Goal: Task Accomplishment & Management: Complete application form

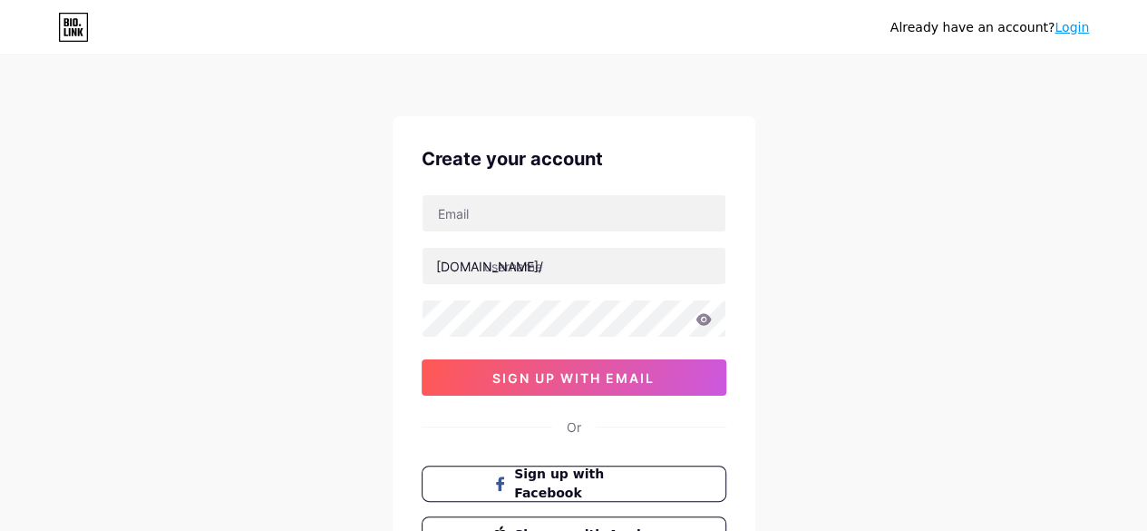
click at [272, 184] on div "Already have an account? Login Create your account [DOMAIN_NAME]/ sign up with …" at bounding box center [573, 347] width 1147 height 694
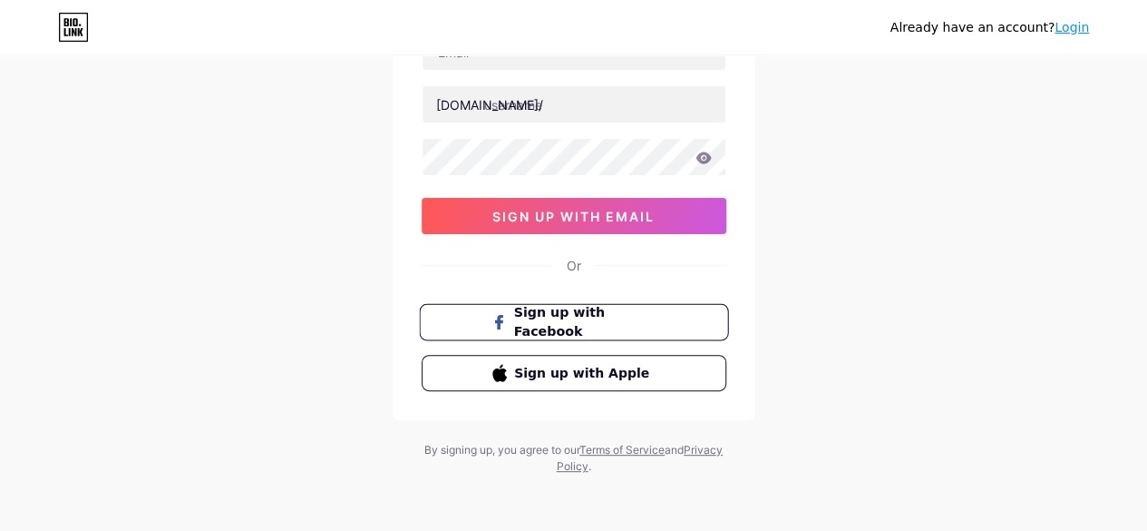
scroll to position [71, 0]
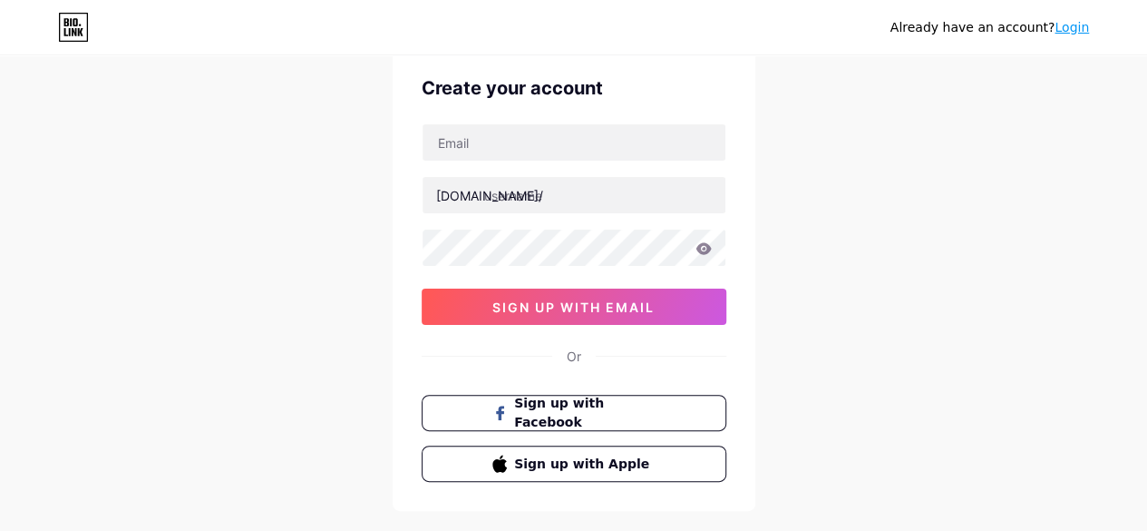
click at [581, 161] on div "[DOMAIN_NAME]/ sign up with email" at bounding box center [574, 223] width 305 height 201
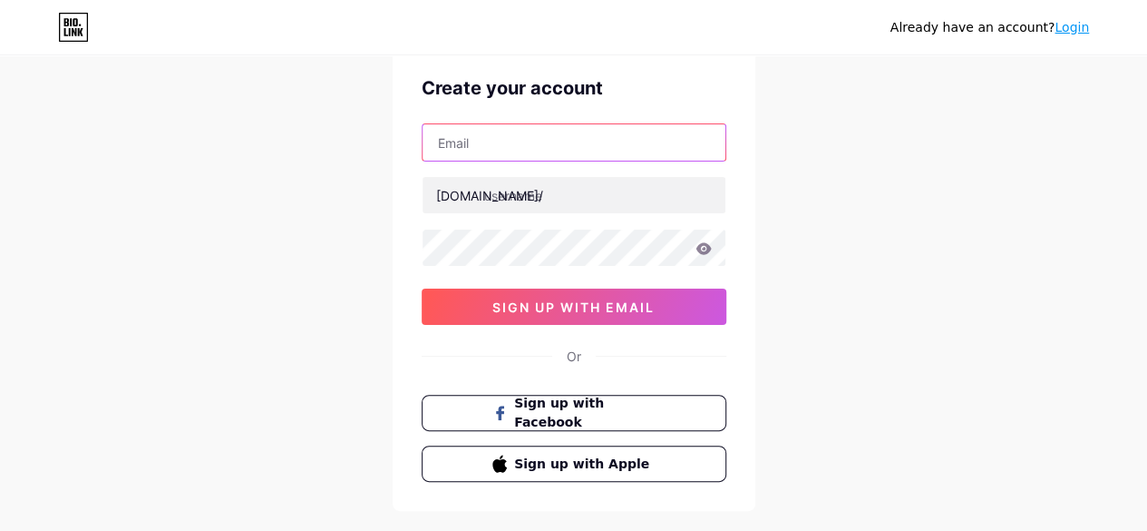
click at [579, 148] on input "text" at bounding box center [574, 142] width 303 height 36
type input "[EMAIL_ADDRESS][DOMAIN_NAME]"
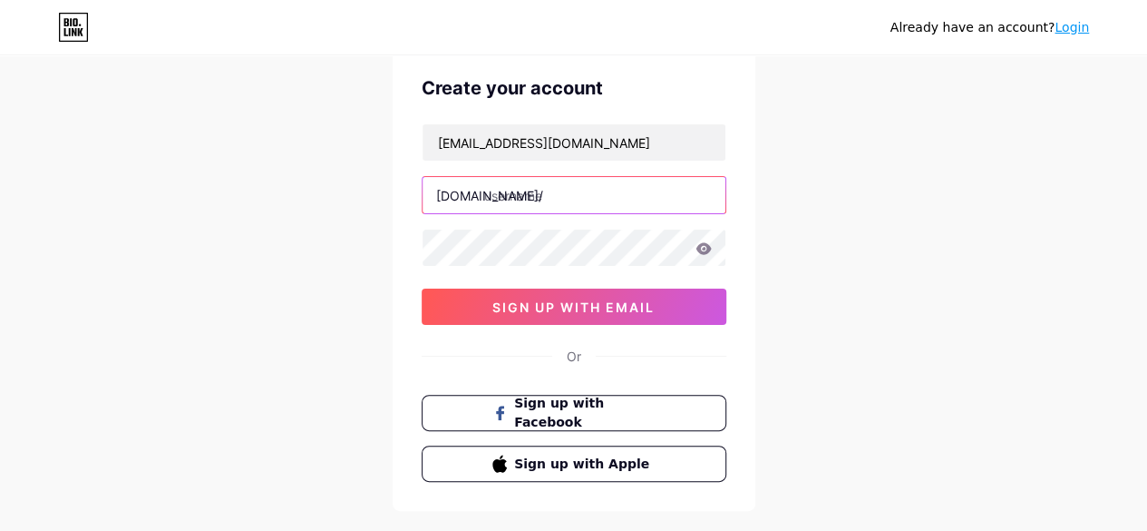
click at [522, 196] on input "text" at bounding box center [574, 195] width 303 height 36
type input "mobileinfo"
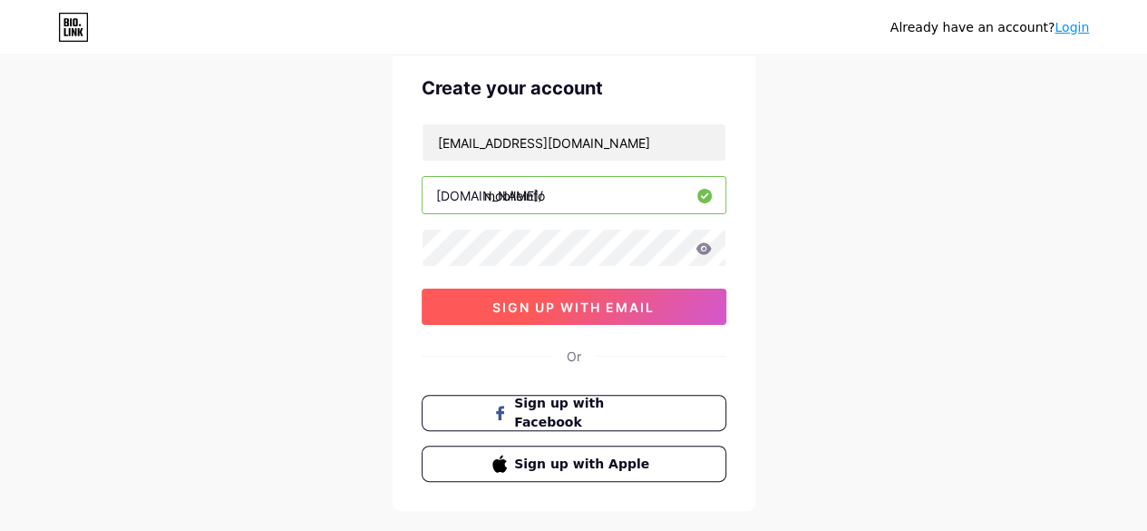
click at [553, 299] on span "sign up with email" at bounding box center [573, 306] width 162 height 15
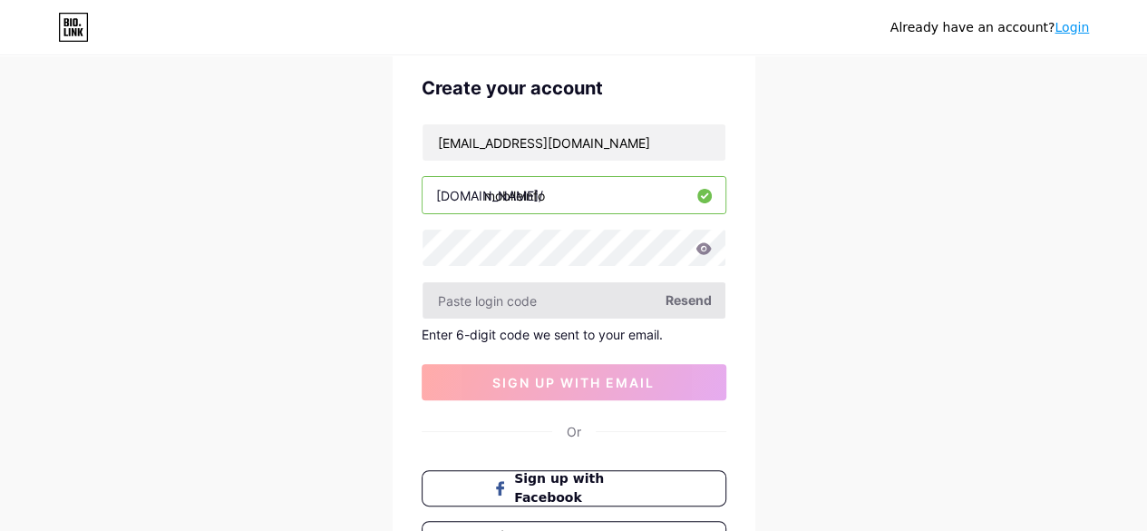
click at [505, 304] on input "text" at bounding box center [574, 300] width 303 height 36
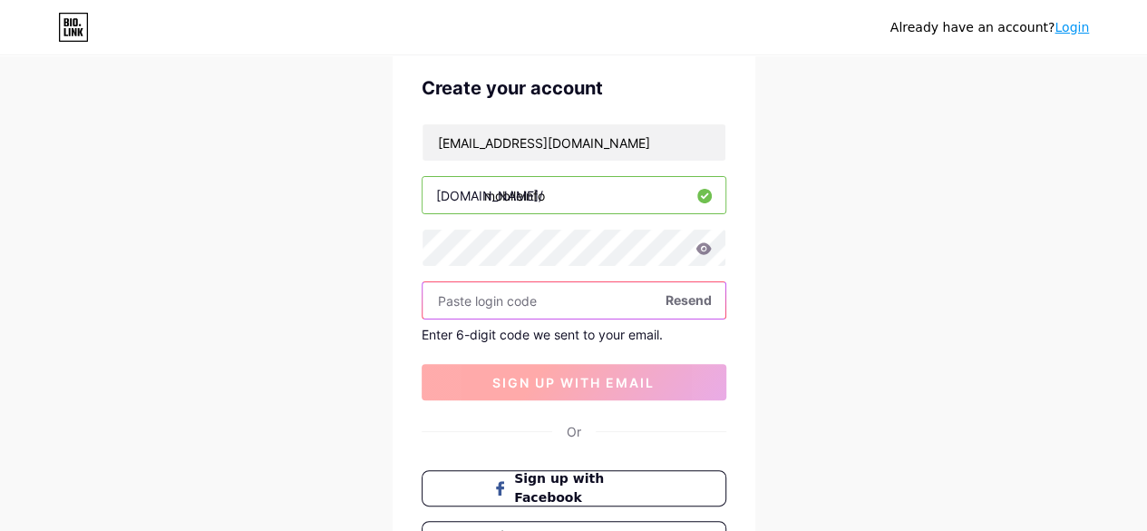
paste input "162501"
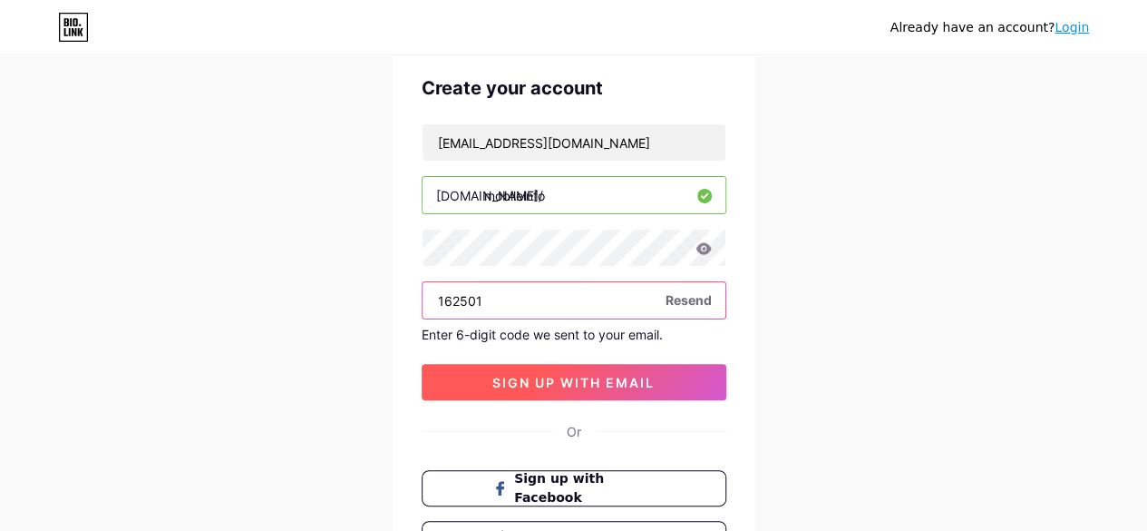
type input "162501"
click at [619, 366] on button "sign up with email" at bounding box center [574, 382] width 305 height 36
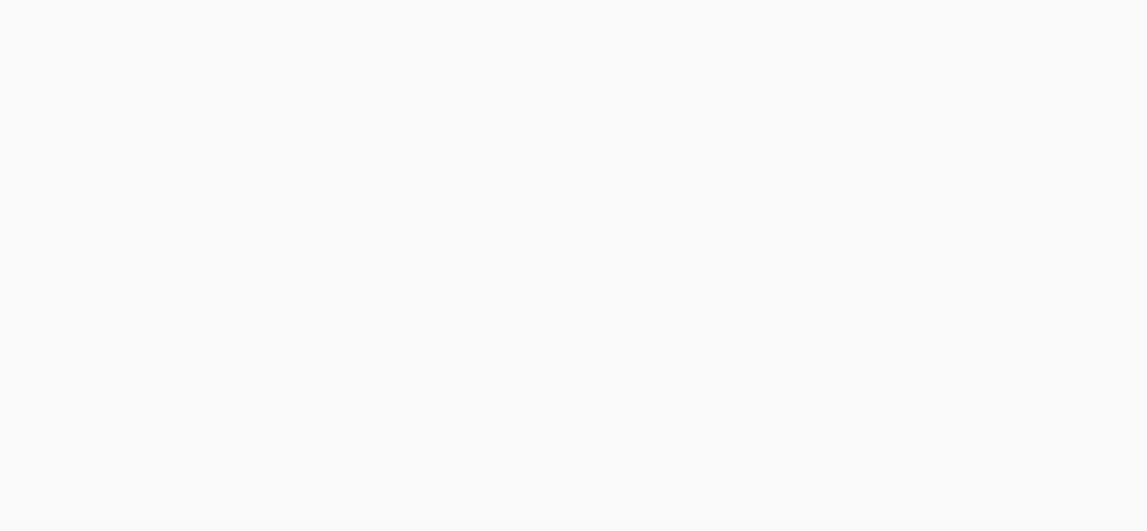
scroll to position [0, 0]
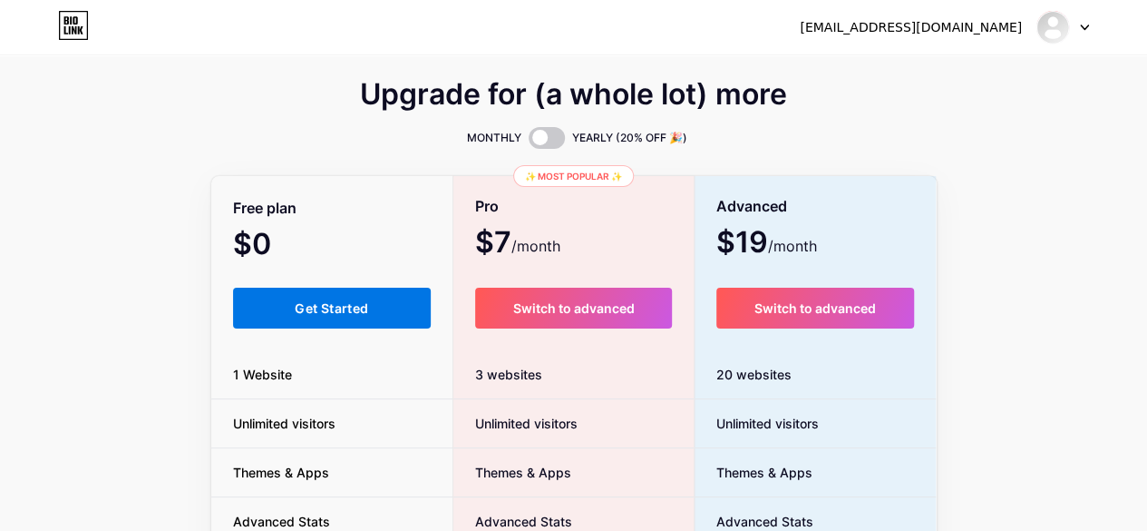
click at [375, 304] on button "Get Started" at bounding box center [332, 308] width 199 height 41
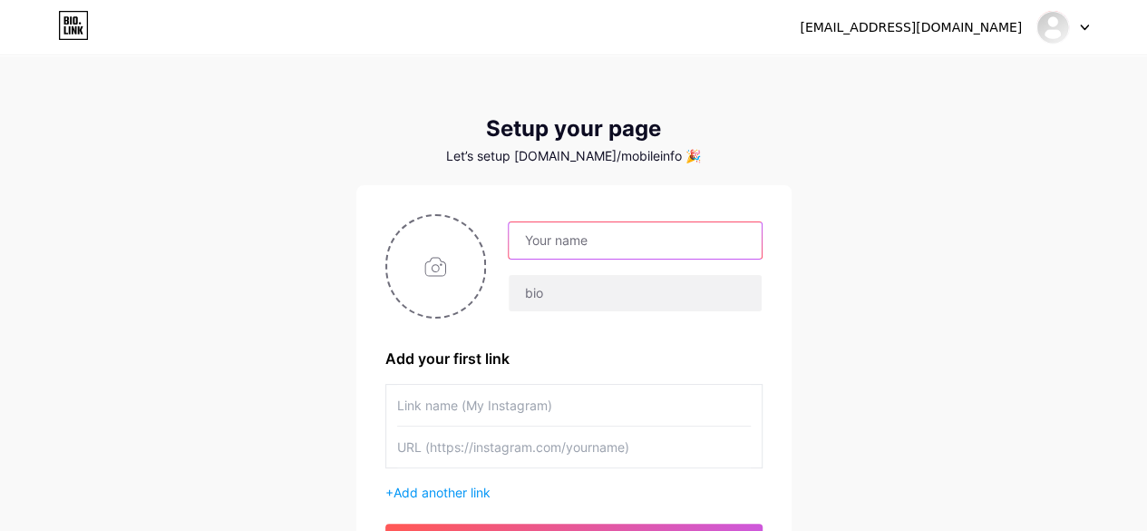
click at [590, 234] on input "text" at bounding box center [635, 240] width 252 height 36
type input "Mobile Info"
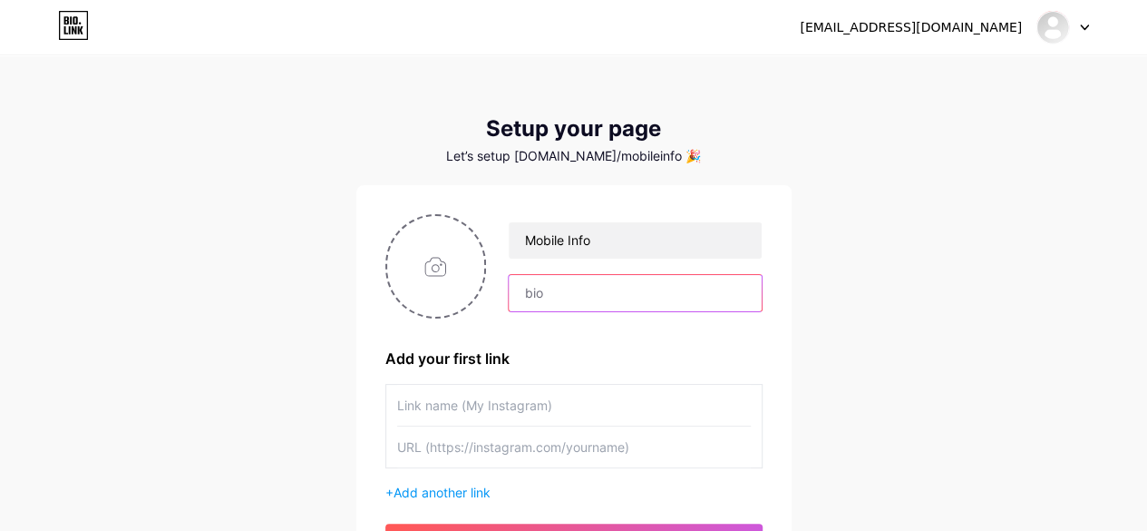
click at [556, 286] on input "text" at bounding box center [635, 293] width 252 height 36
click at [559, 294] on input "Stay Updated with our" at bounding box center [635, 293] width 252 height 36
click at [691, 291] on input "Stay updated with our" at bounding box center [635, 293] width 252 height 36
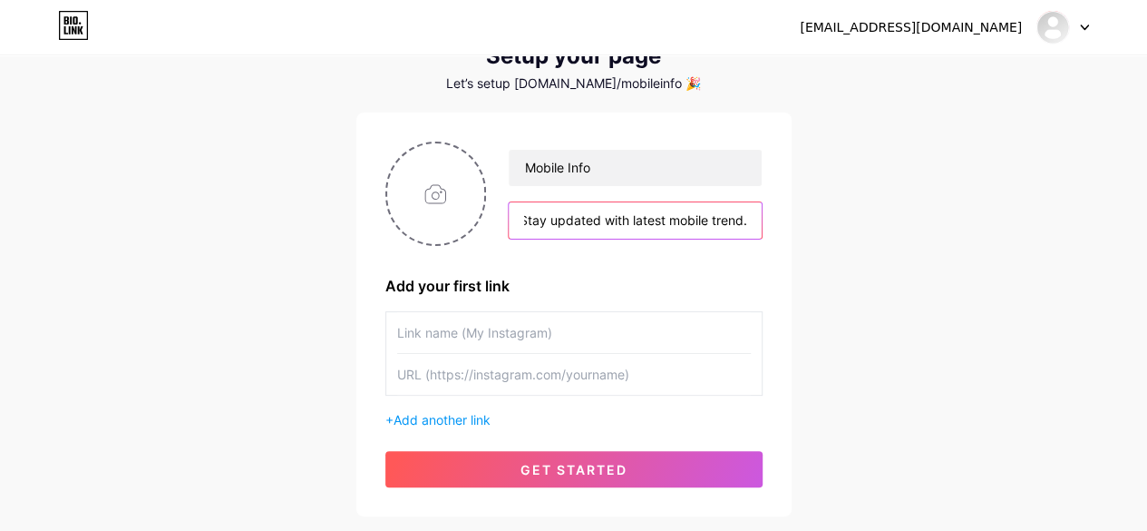
type input "Stay updated with latest mobile trend."
click at [498, 326] on input "text" at bounding box center [574, 332] width 354 height 41
type input "Website"
click at [467, 360] on input "text" at bounding box center [574, 374] width 354 height 41
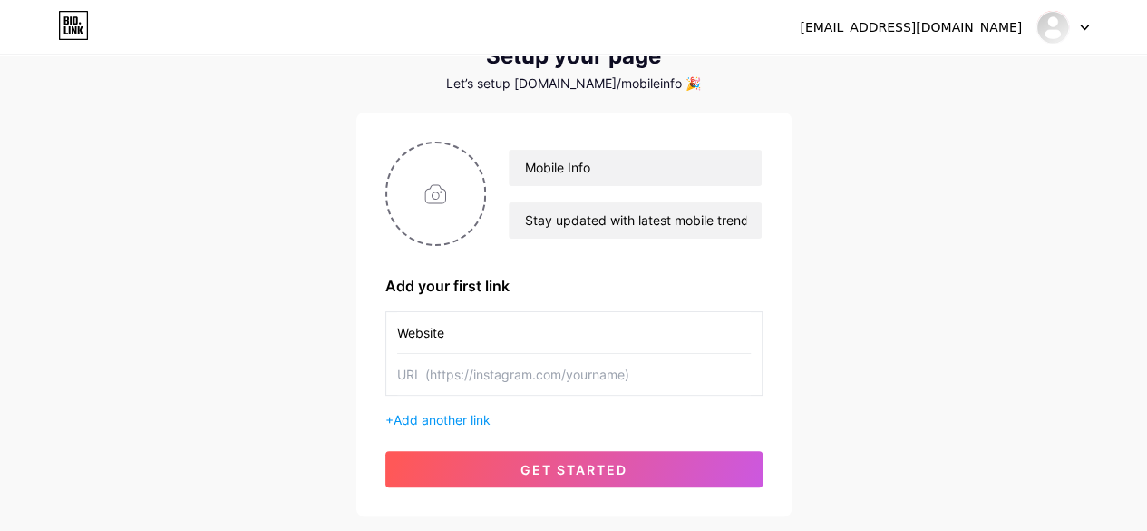
paste input "[URL][DOMAIN_NAME]"
click at [572, 382] on input "[URL][DOMAIN_NAME]" at bounding box center [574, 374] width 354 height 41
type input "[URL][DOMAIN_NAME]"
click at [475, 414] on span "Add another link" at bounding box center [442, 419] width 97 height 15
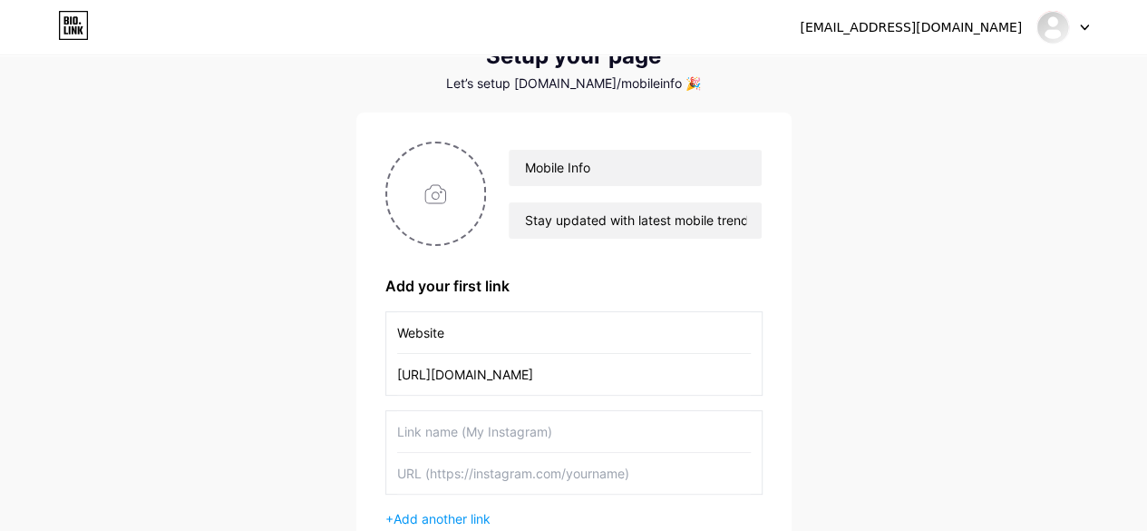
click at [495, 424] on input "text" at bounding box center [574, 431] width 354 height 41
type input "Blog Page"
click at [483, 484] on input "text" at bounding box center [574, 473] width 354 height 41
paste input "[URL][DOMAIN_NAME]"
type input "[URL][DOMAIN_NAME]"
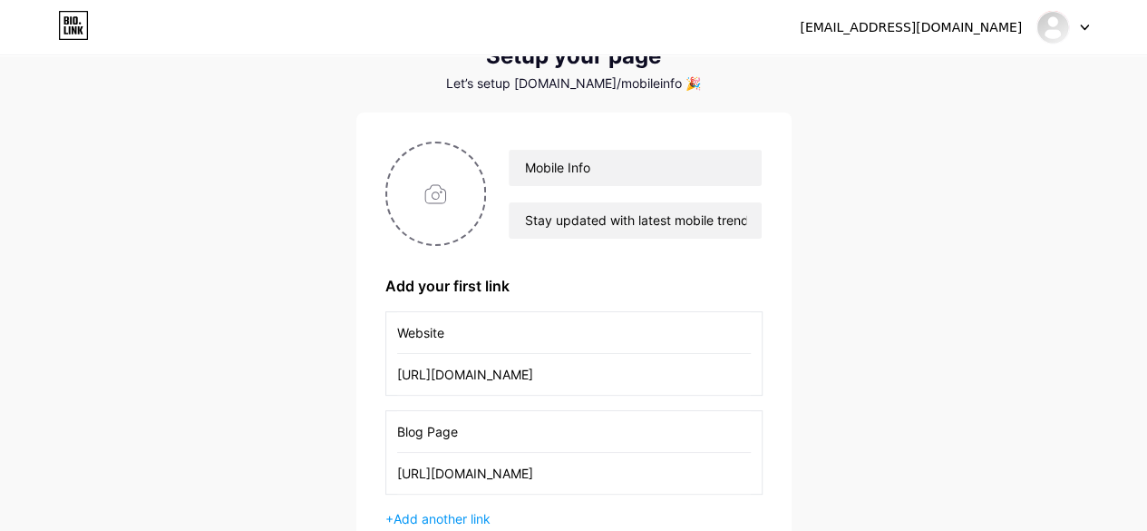
click at [492, 501] on div "Website [URL][DOMAIN_NAME] Blog Page [URL][DOMAIN_NAME] + Add another link" at bounding box center [573, 419] width 377 height 217
click at [475, 511] on span "Add another link" at bounding box center [442, 518] width 97 height 15
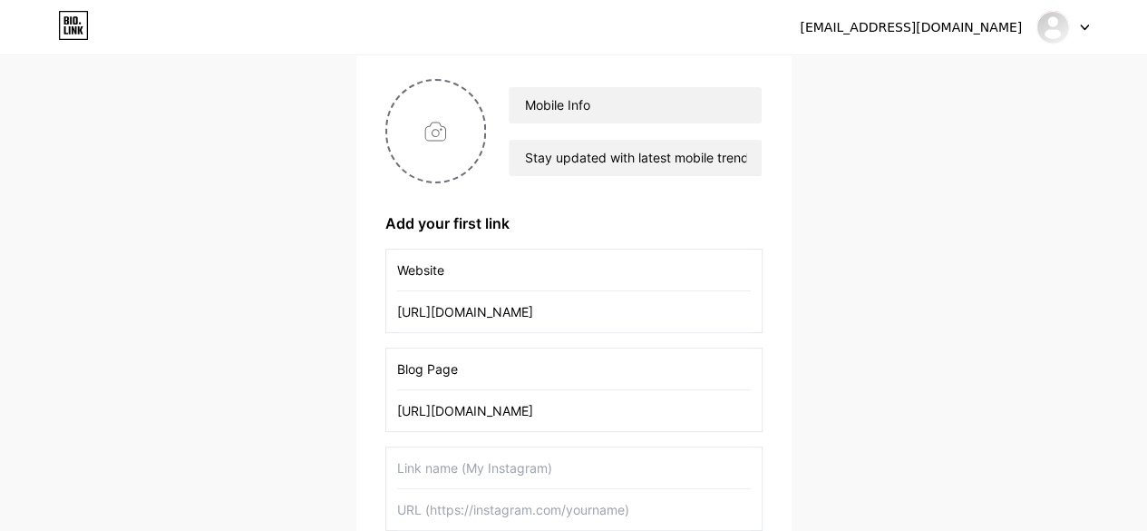
scroll to position [163, 0]
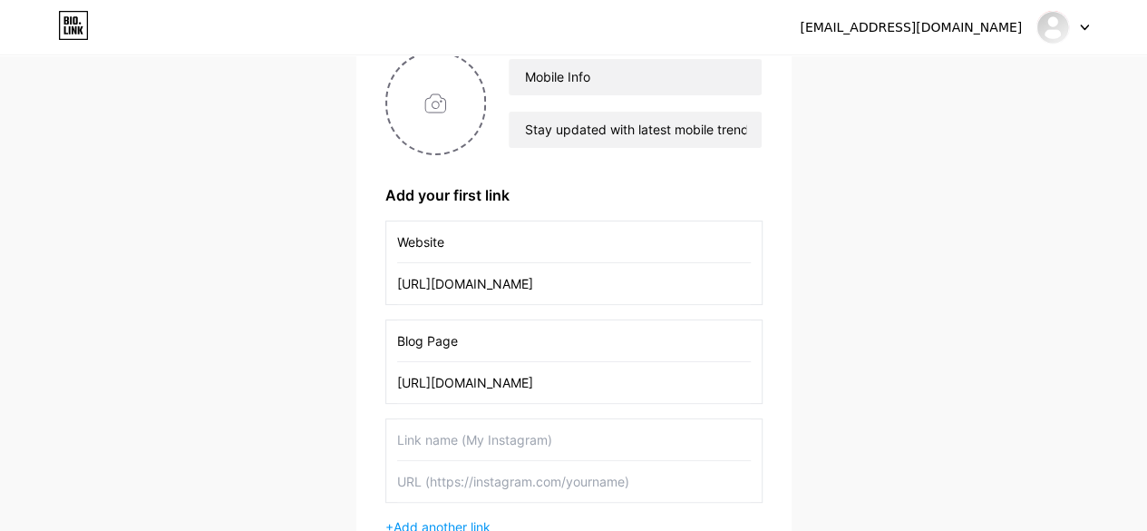
click at [496, 433] on input "text" at bounding box center [574, 439] width 354 height 41
type input "Facebook"
click at [493, 478] on input "text" at bounding box center [574, 481] width 354 height 41
click at [461, 475] on input "text" at bounding box center [574, 481] width 354 height 41
drag, startPoint x: 458, startPoint y: 454, endPoint x: 495, endPoint y: 431, distance: 44.0
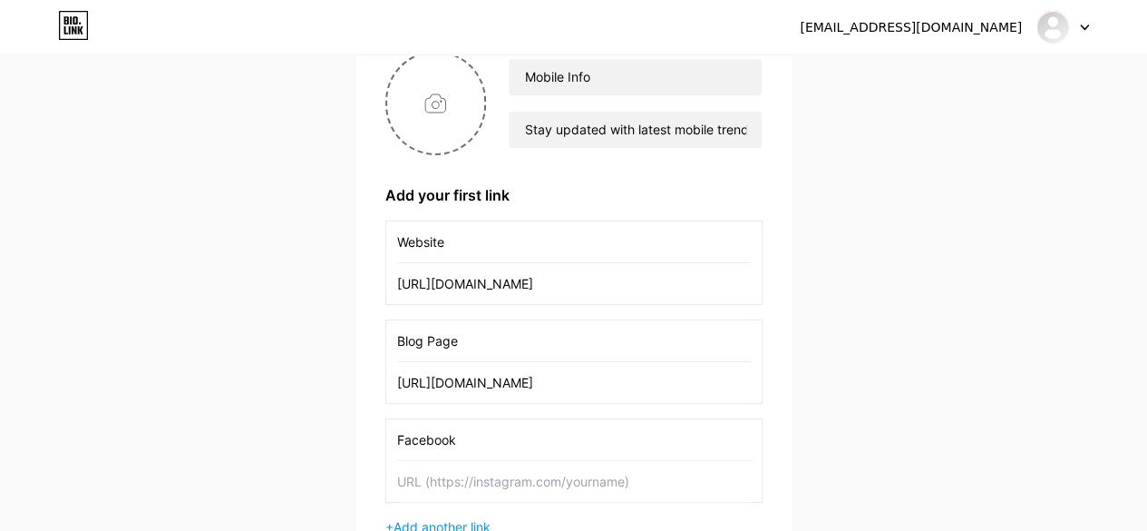
click at [495, 431] on div "Facebook" at bounding box center [573, 460] width 377 height 84
paste input "[URL][DOMAIN_NAME][DOMAIN_NAME]"
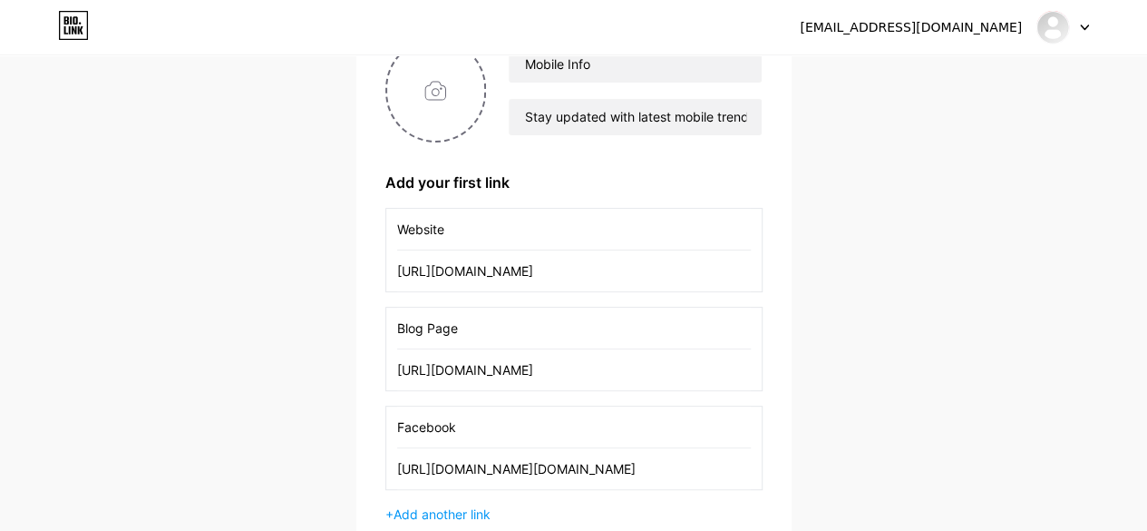
scroll to position [254, 0]
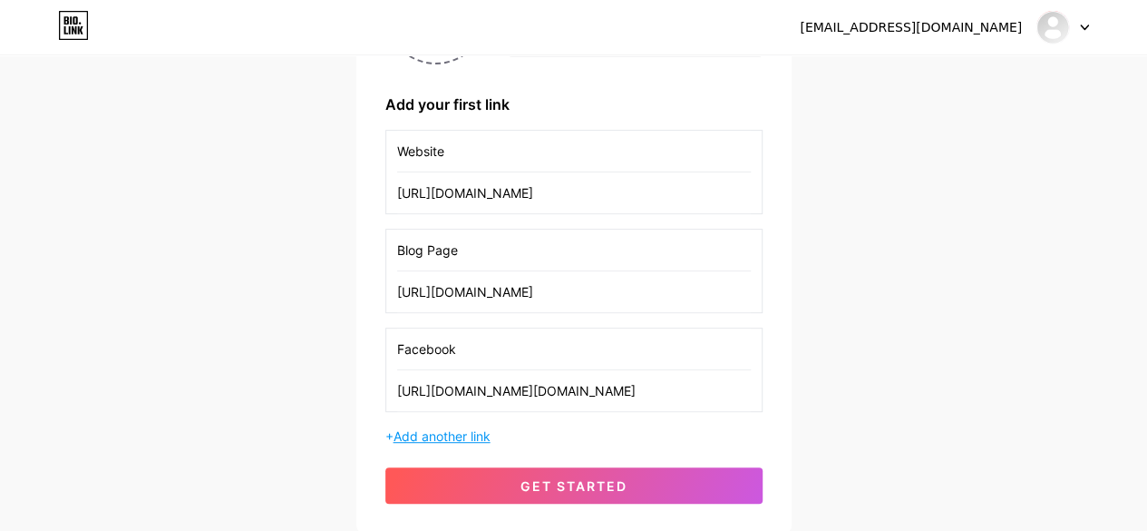
type input "[URL][DOMAIN_NAME][DOMAIN_NAME]"
click at [461, 434] on span "Add another link" at bounding box center [442, 435] width 97 height 15
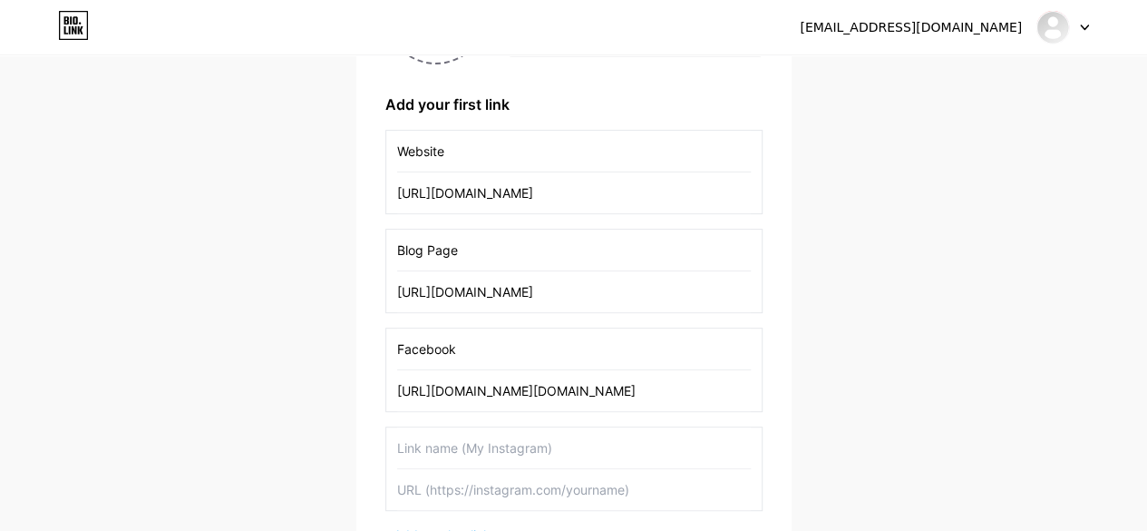
click at [472, 419] on div "Website [URL][DOMAIN_NAME] Blog Page [URL][DOMAIN_NAME] Facebook [URL][DOMAIN_N…" at bounding box center [573, 337] width 377 height 414
click at [492, 444] on input "text" at bounding box center [574, 447] width 354 height 41
type input "LinkedIn"
click at [496, 485] on input "text" at bounding box center [574, 489] width 354 height 41
paste input "[URL][DOMAIN_NAME]"
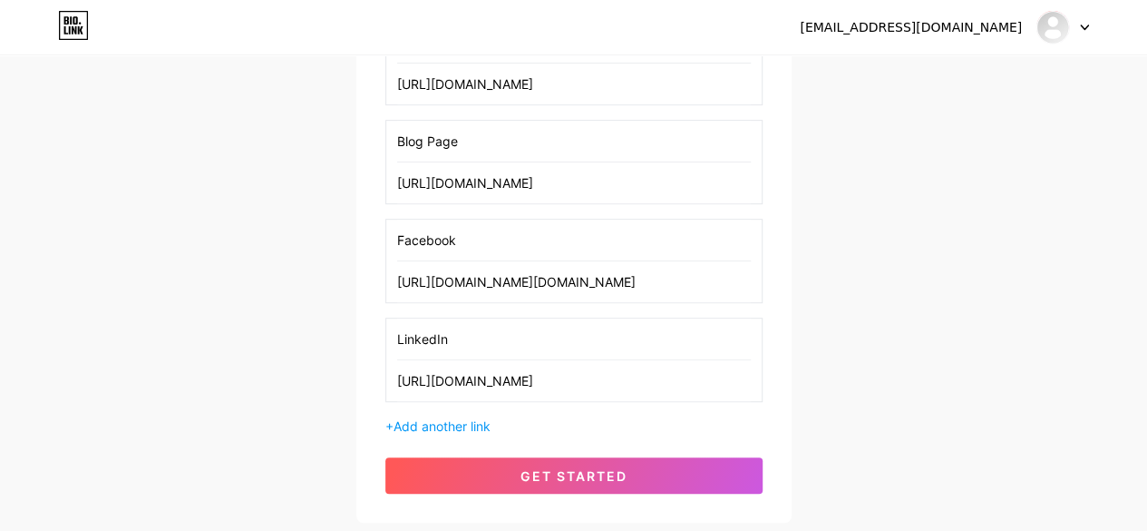
scroll to position [435, 0]
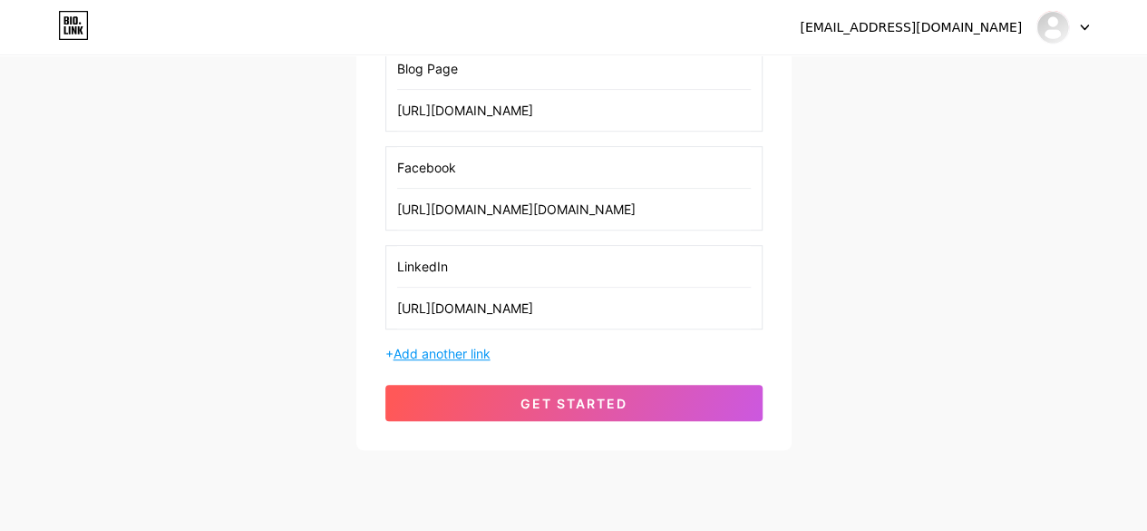
type input "[URL][DOMAIN_NAME]"
click at [450, 349] on span "Add another link" at bounding box center [442, 353] width 97 height 15
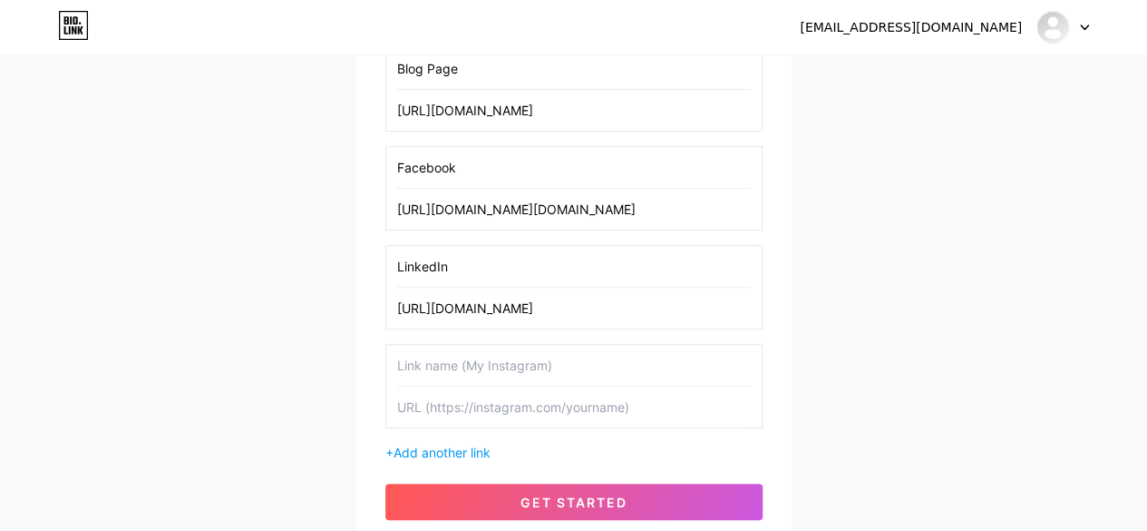
click at [456, 353] on input "text" at bounding box center [574, 365] width 354 height 41
type input "Instagram"
click at [497, 411] on input "text" at bounding box center [574, 406] width 354 height 41
paste input "[URL][DOMAIN_NAME][DOMAIN_NAME]"
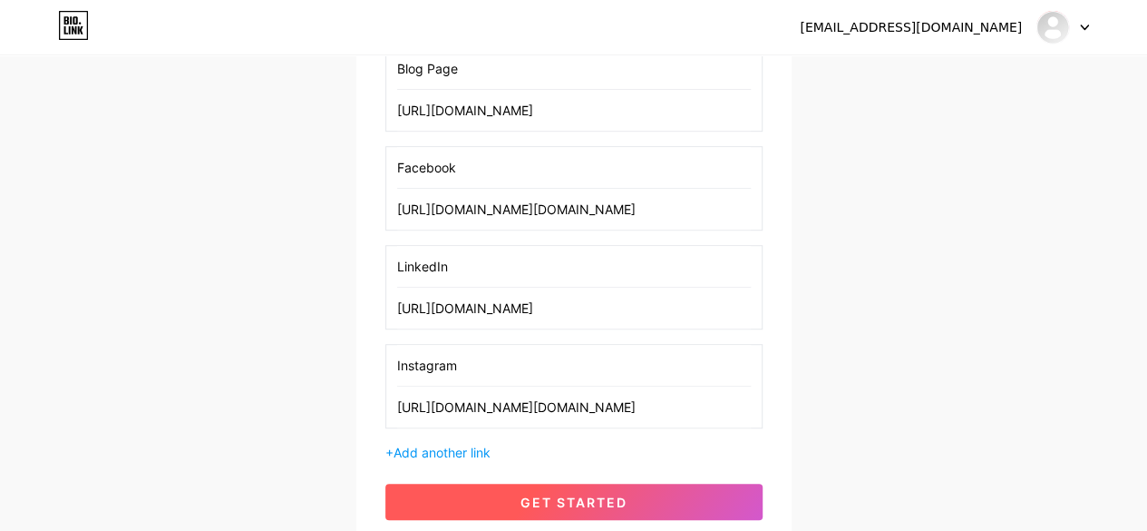
type input "[URL][DOMAIN_NAME][DOMAIN_NAME]"
click at [562, 495] on span "get started" at bounding box center [574, 501] width 107 height 15
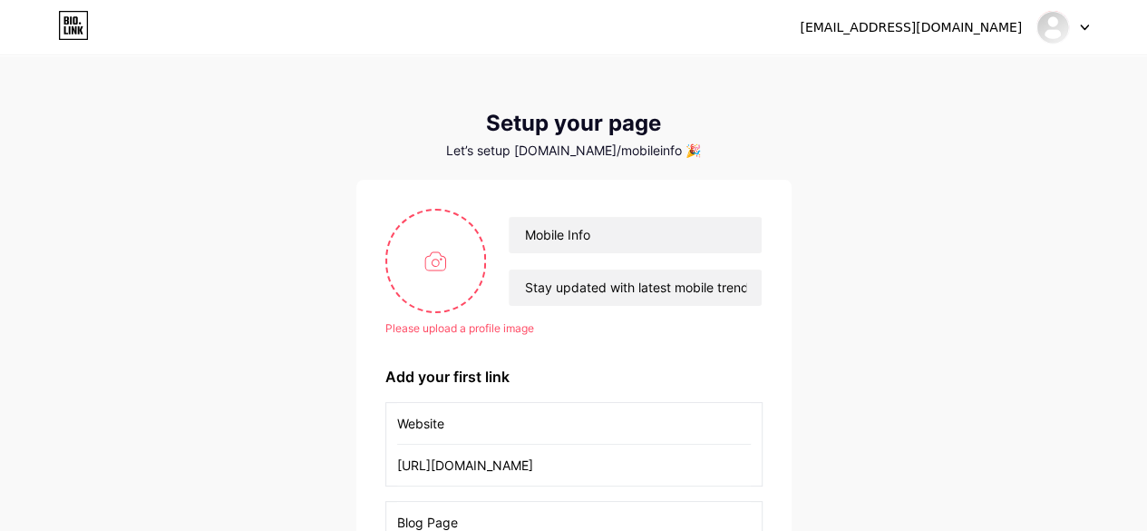
scroll to position [0, 0]
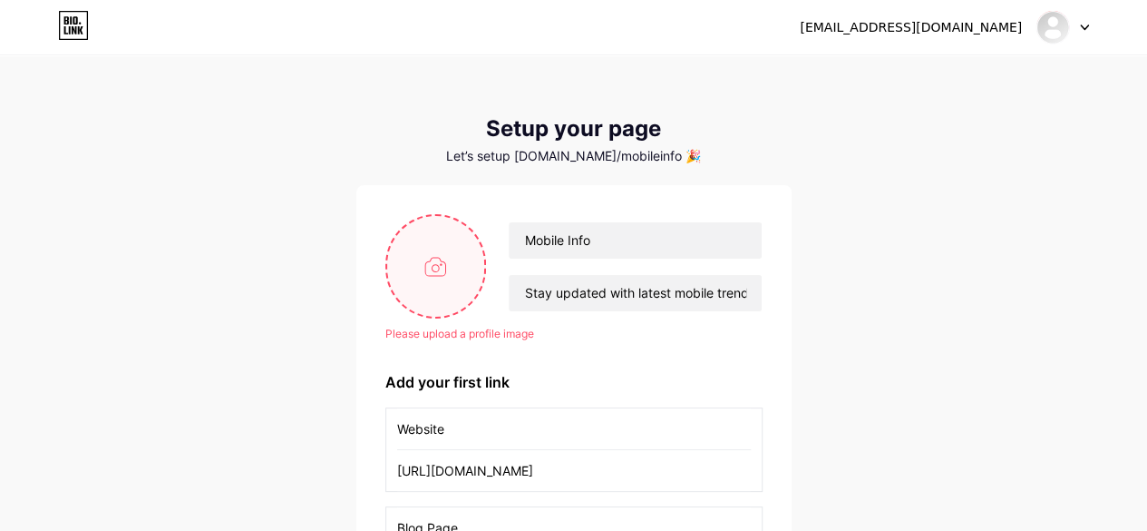
click at [410, 272] on input "file" at bounding box center [436, 266] width 98 height 101
type input "C:\fakepath\mlogo (1).jpg"
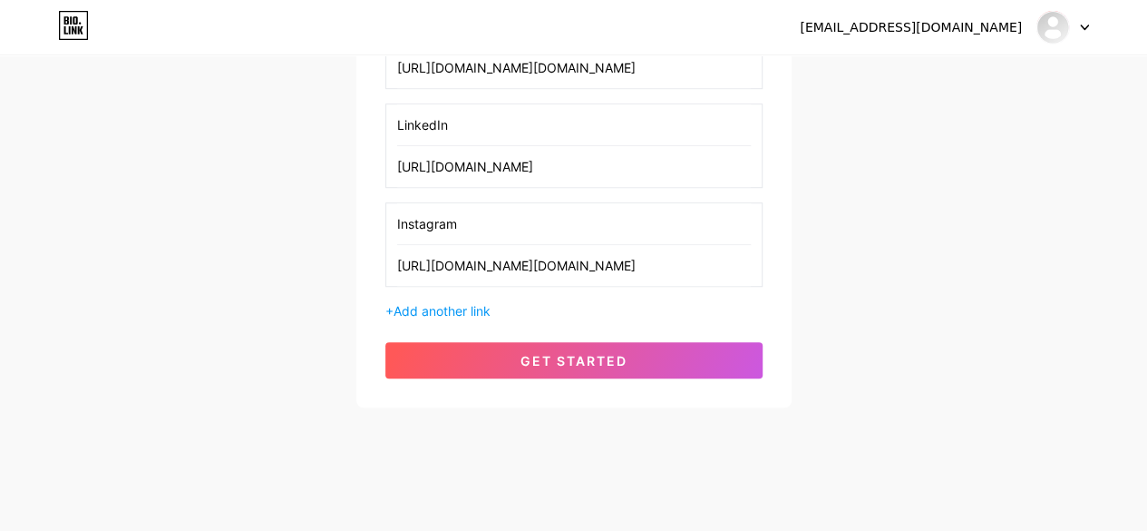
scroll to position [579, 0]
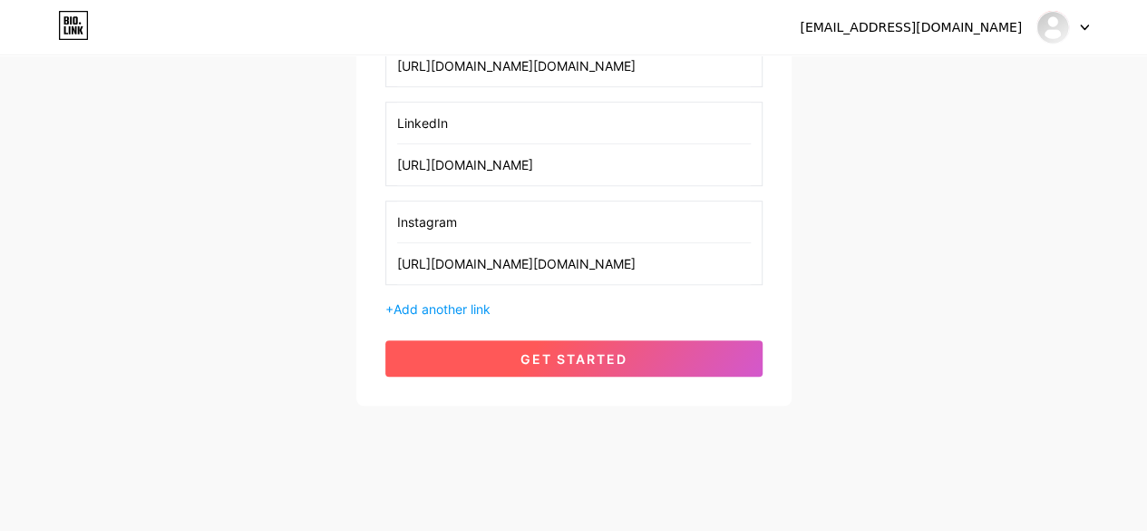
click at [644, 356] on button "get started" at bounding box center [573, 358] width 377 height 36
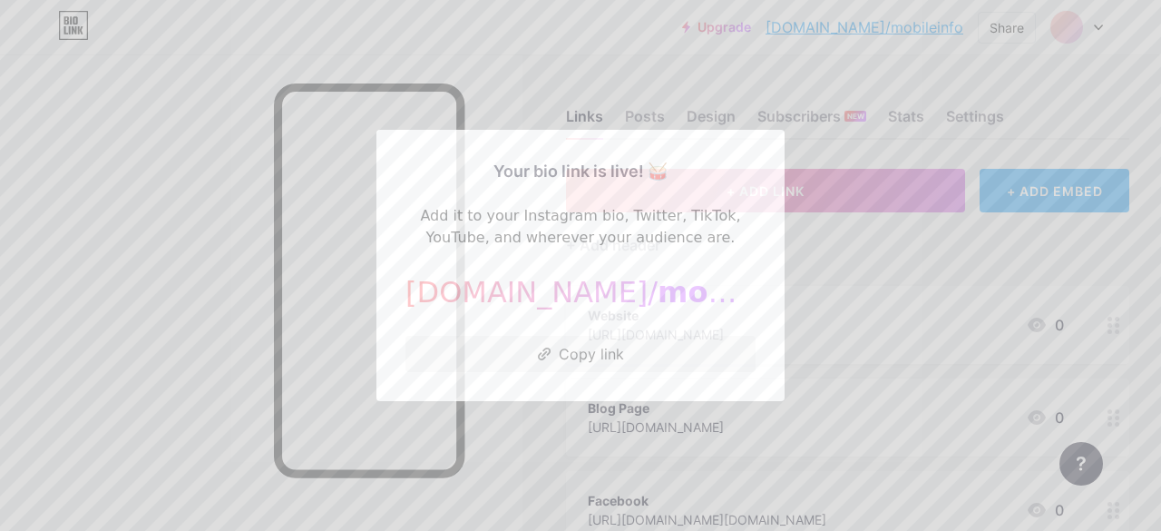
click at [644, 356] on button "Copy link" at bounding box center [580, 354] width 350 height 36
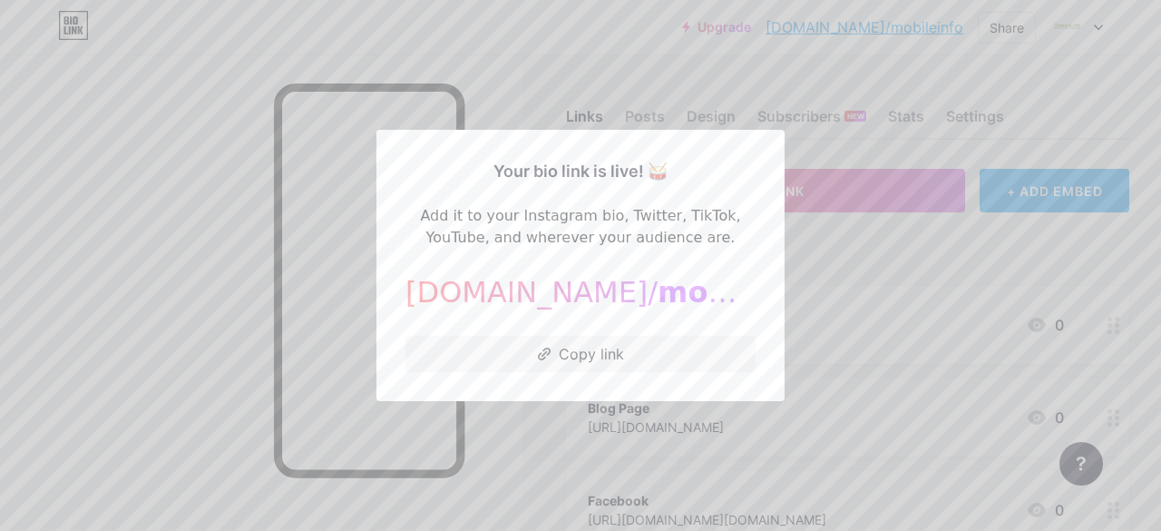
click at [992, 239] on div at bounding box center [580, 265] width 1161 height 531
